Goal: Obtain resource: Obtain resource

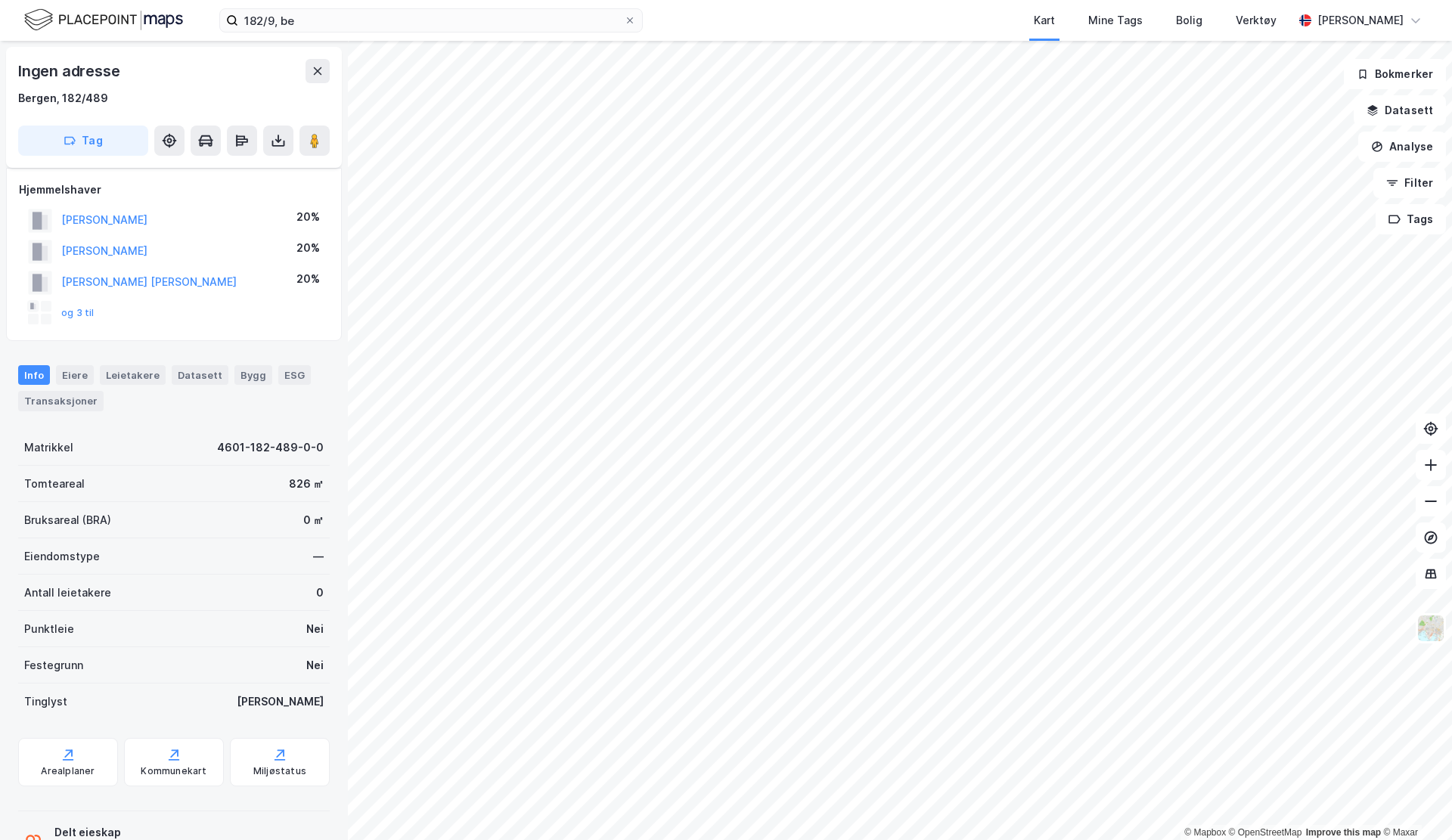
scroll to position [54, 0]
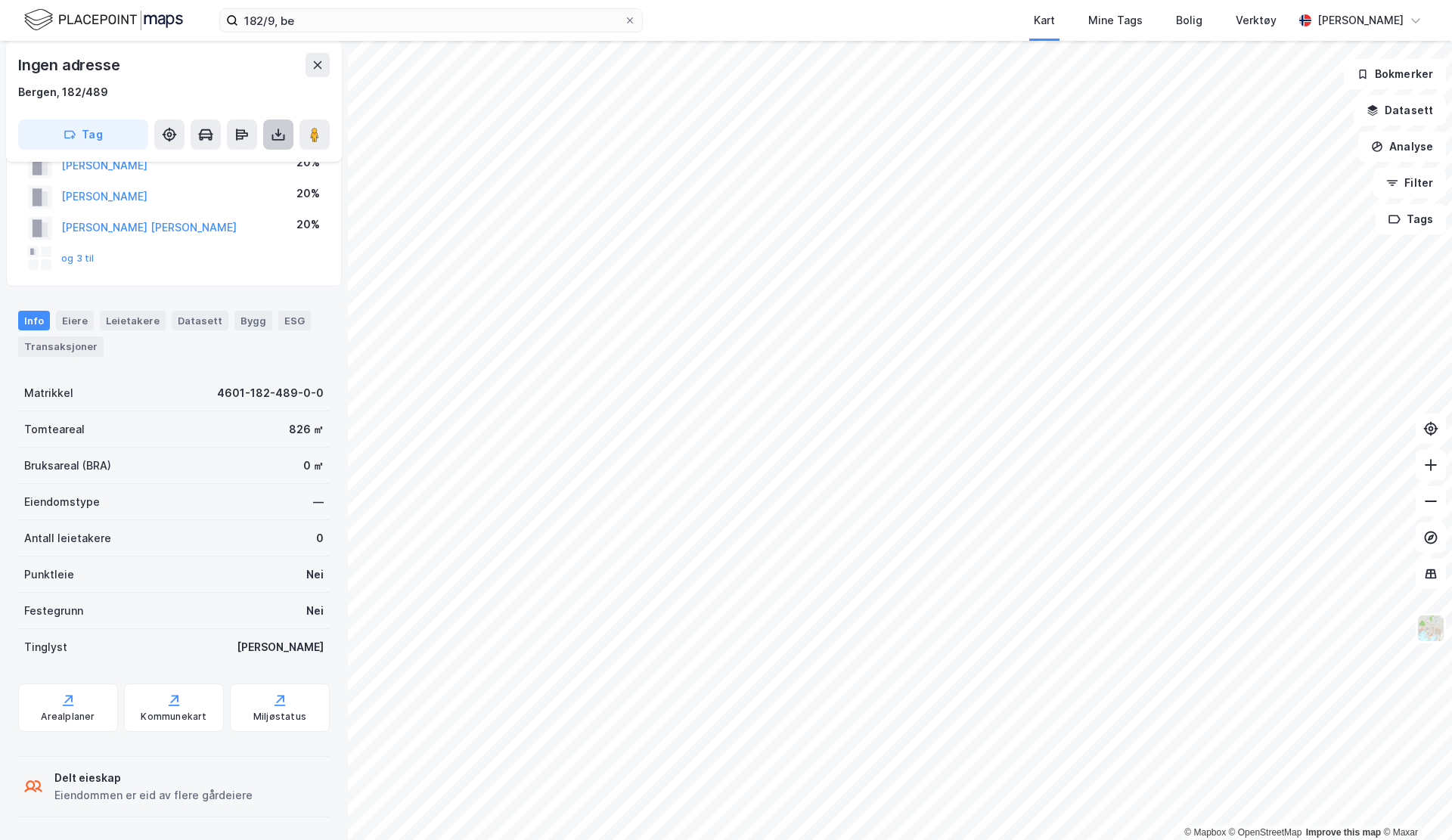
click at [276, 134] on icon at bounding box center [279, 135] width 6 height 4
click at [251, 154] on div "Last ned grunnbok" at bounding box center [213, 164] width 161 height 24
